Goal: Information Seeking & Learning: Learn about a topic

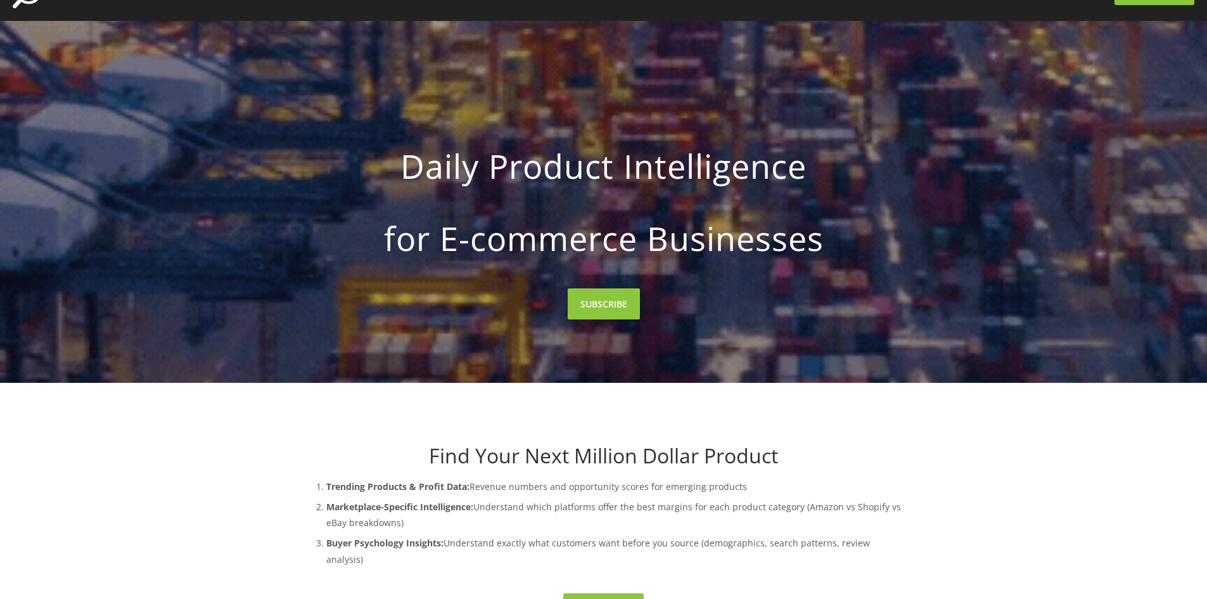
scroll to position [317, 0]
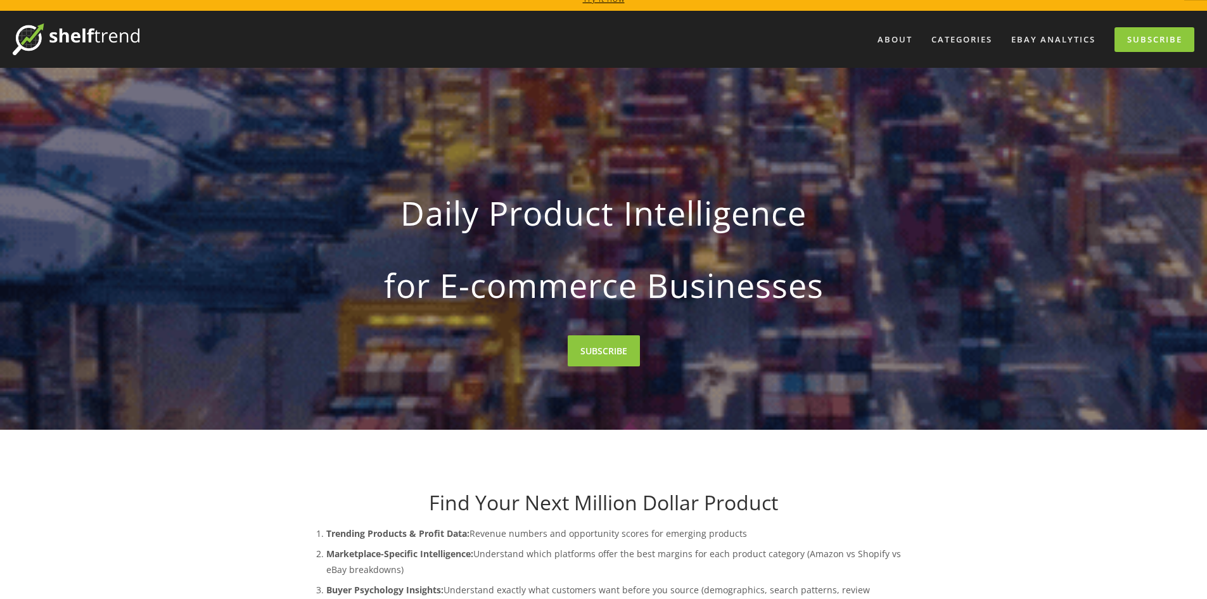
scroll to position [0, 0]
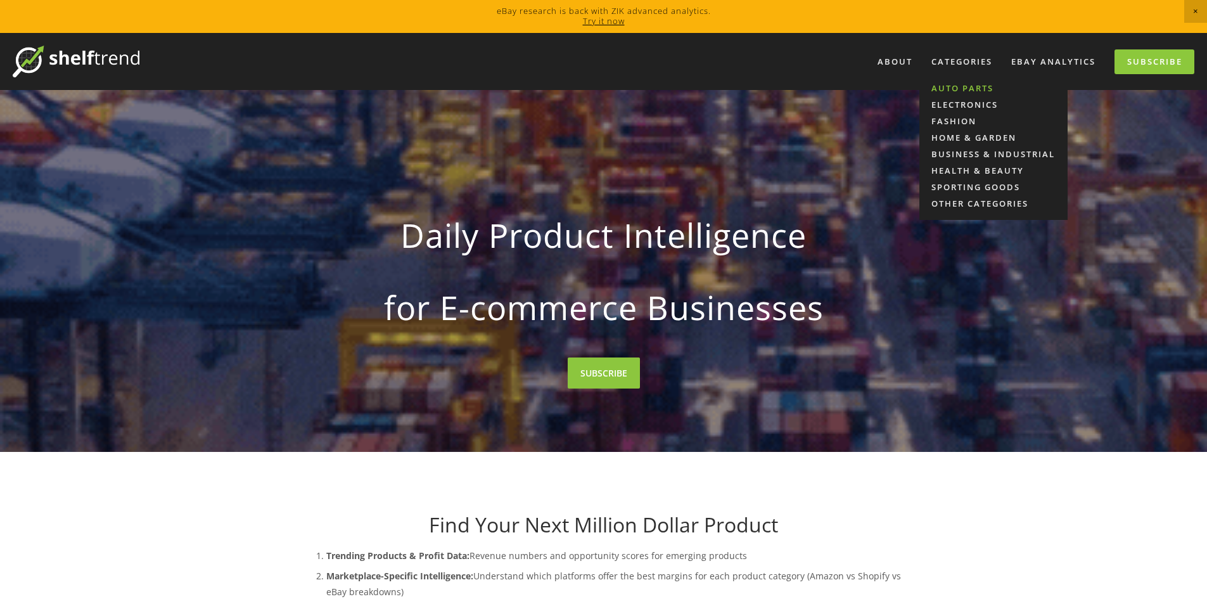
click at [944, 82] on link "Auto Parts" at bounding box center [993, 88] width 148 height 16
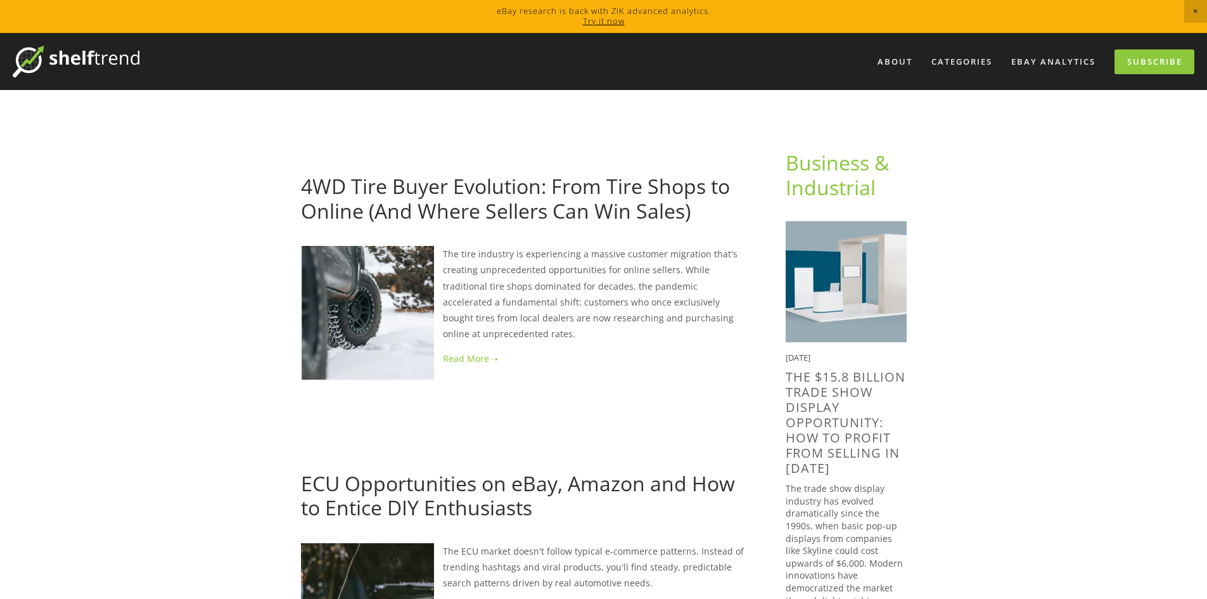
click at [563, 186] on link "4WD Tire Buyer Evolution: From Tire Shops to Online (And Where Sellers Can Win …" at bounding box center [515, 197] width 429 height 51
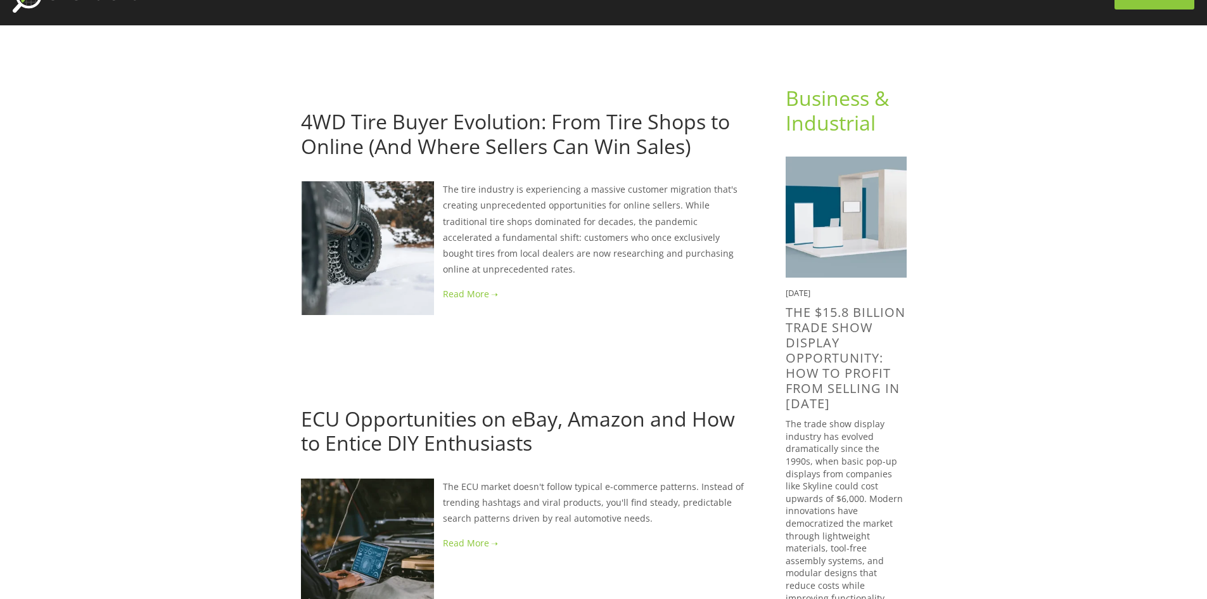
scroll to position [127, 0]
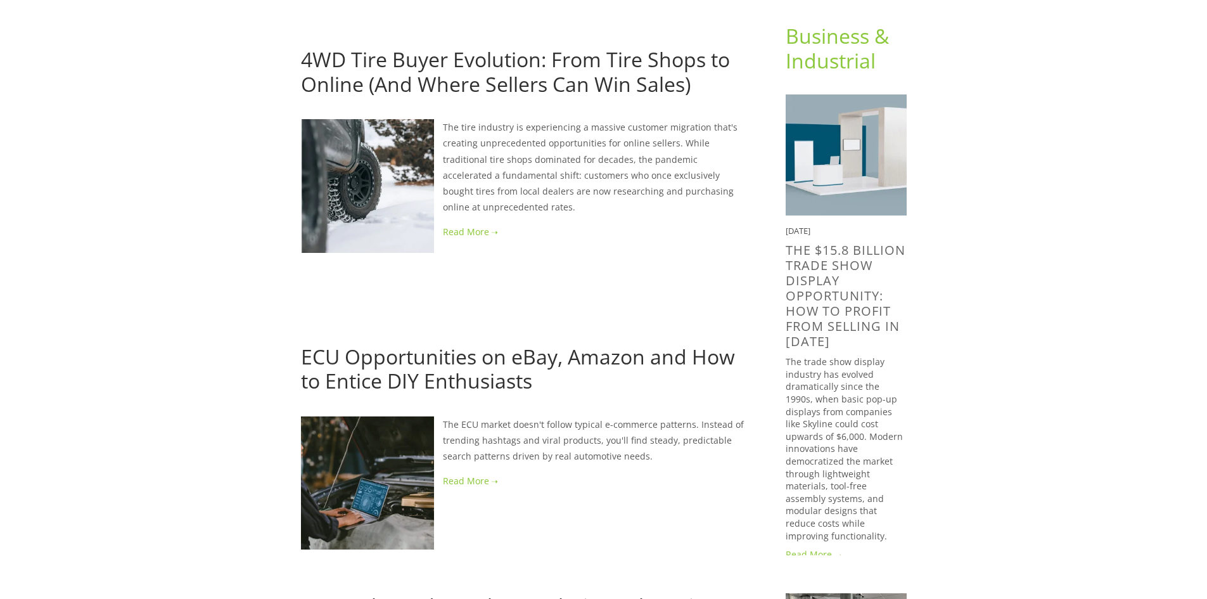
click at [506, 378] on link "ECU Opportunities on eBay, Amazon and How to Entice DIY Enthusiasts" at bounding box center [518, 368] width 434 height 51
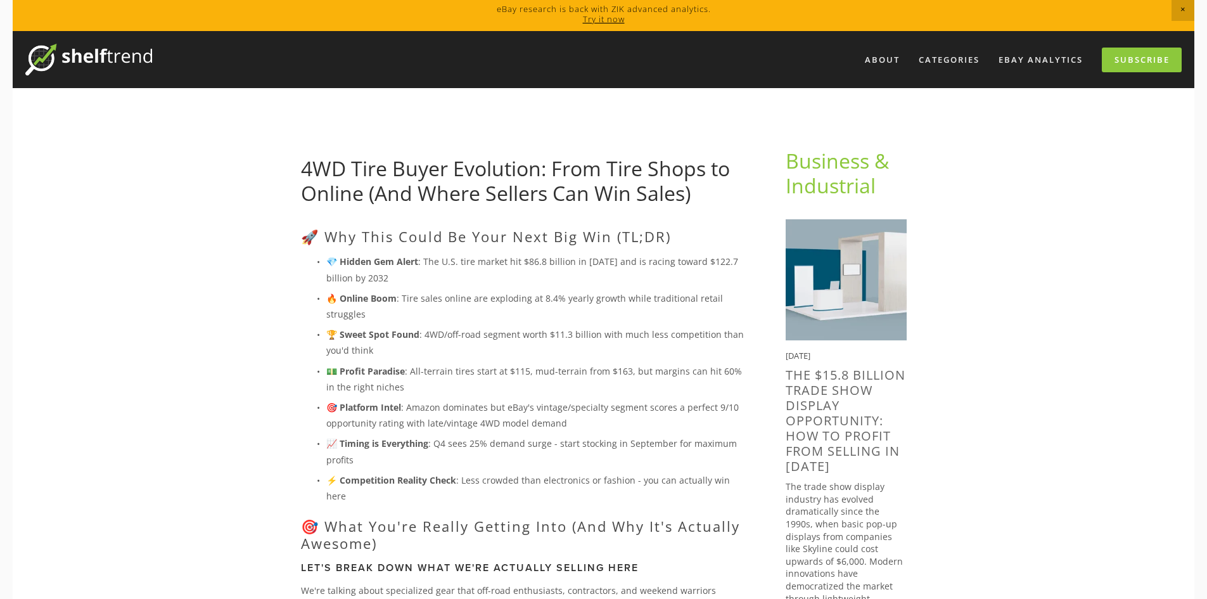
scroll to position [63, 0]
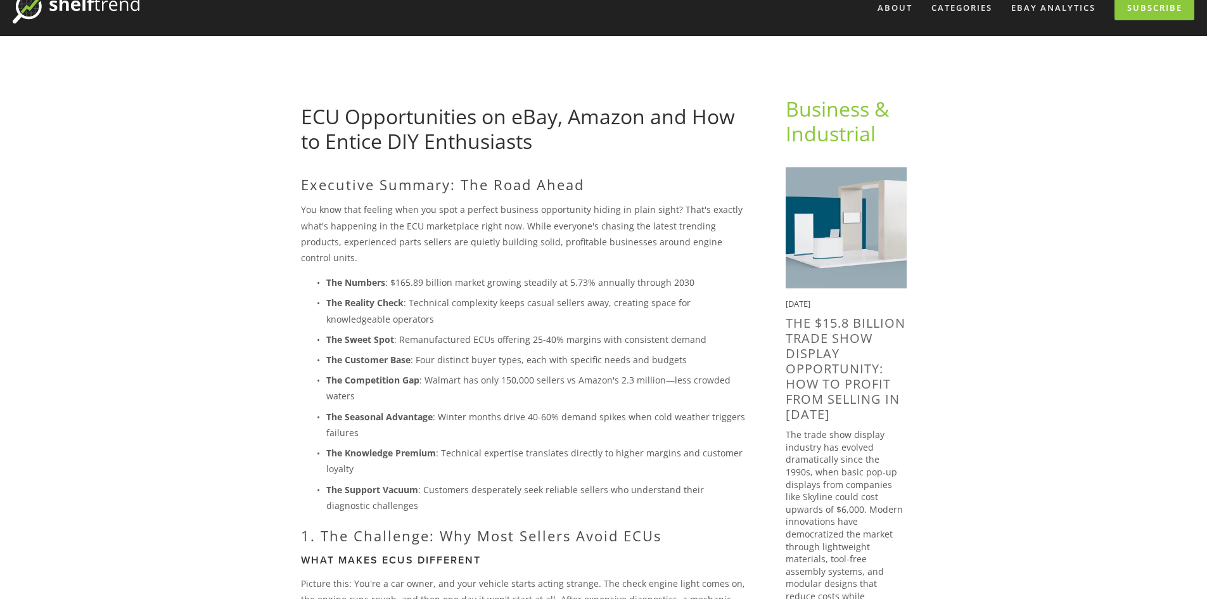
scroll to position [127, 0]
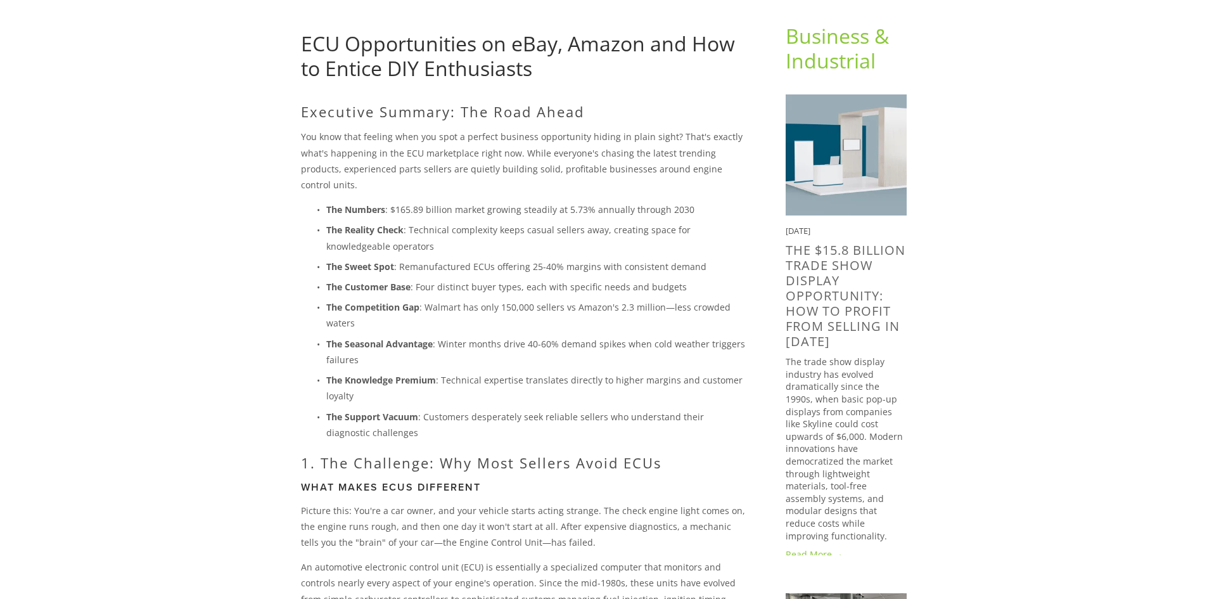
click at [802, 277] on link "The $15.8 Billion Trade Show Display Opportunity: How to Profit from selling in…" at bounding box center [846, 295] width 120 height 108
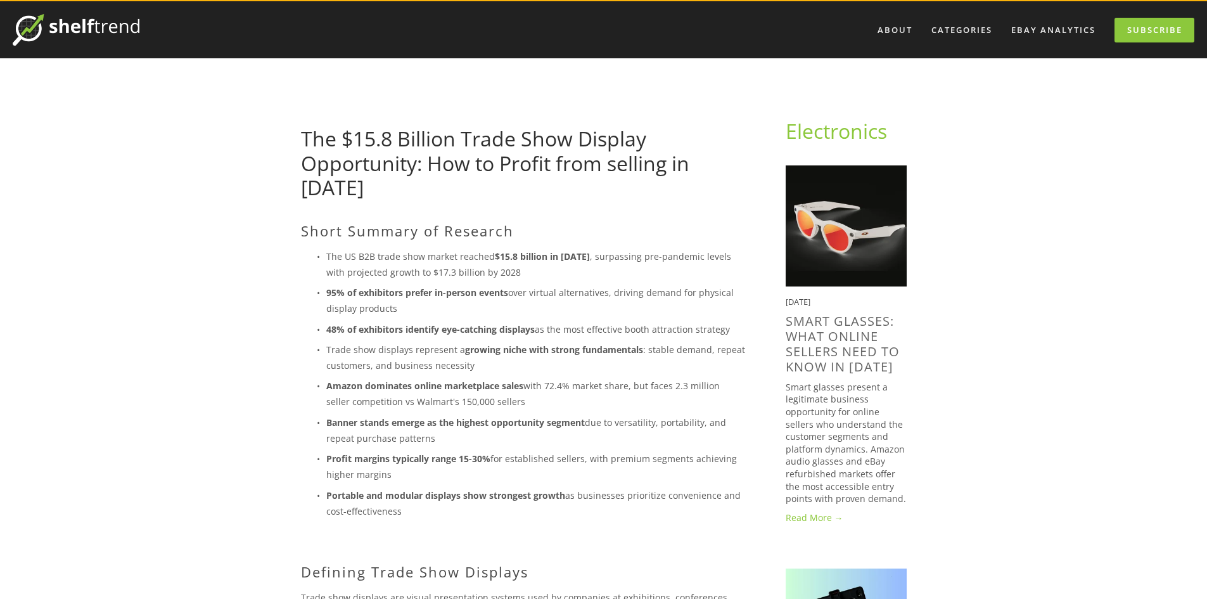
scroll to position [63, 0]
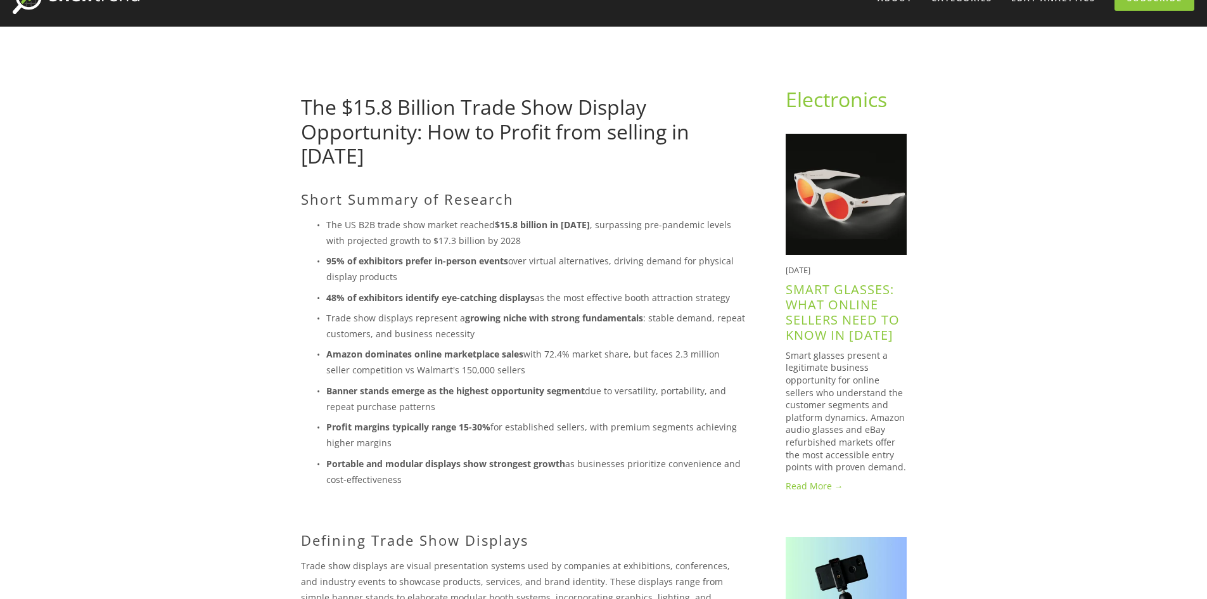
click at [833, 324] on link "Smart Glasses: What Online Sellers Need to Know in [DATE]" at bounding box center [843, 312] width 114 height 63
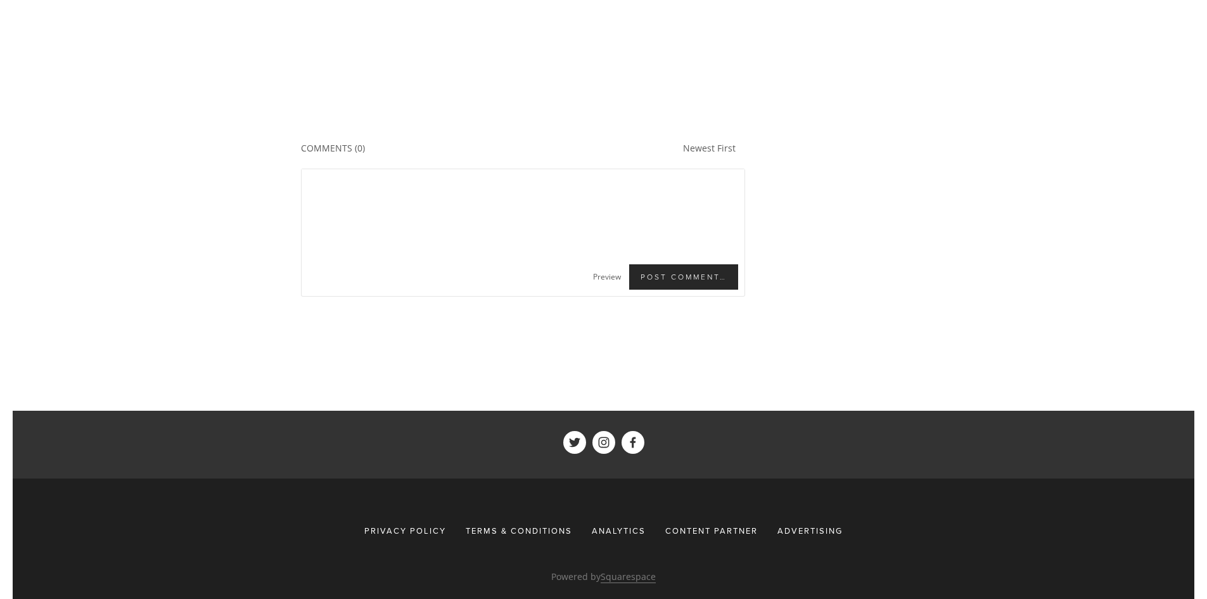
scroll to position [3320, 0]
